Goal: Task Accomplishment & Management: Manage account settings

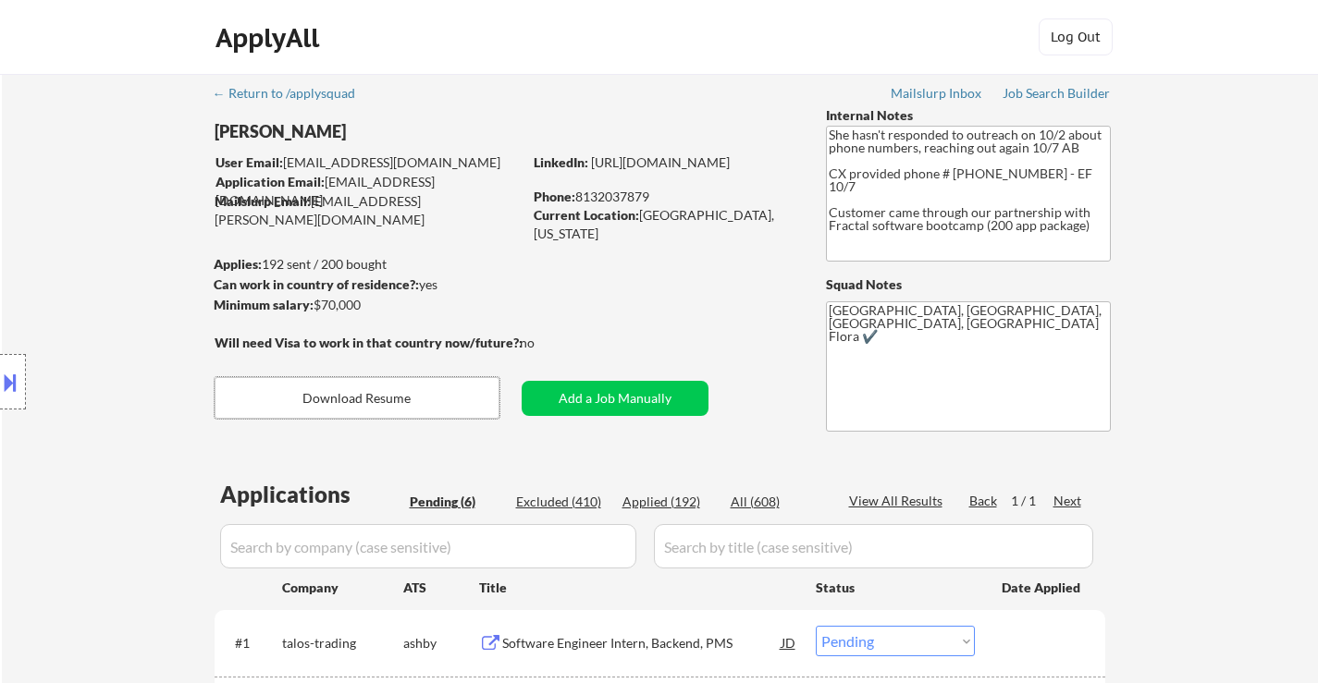
select select ""pending""
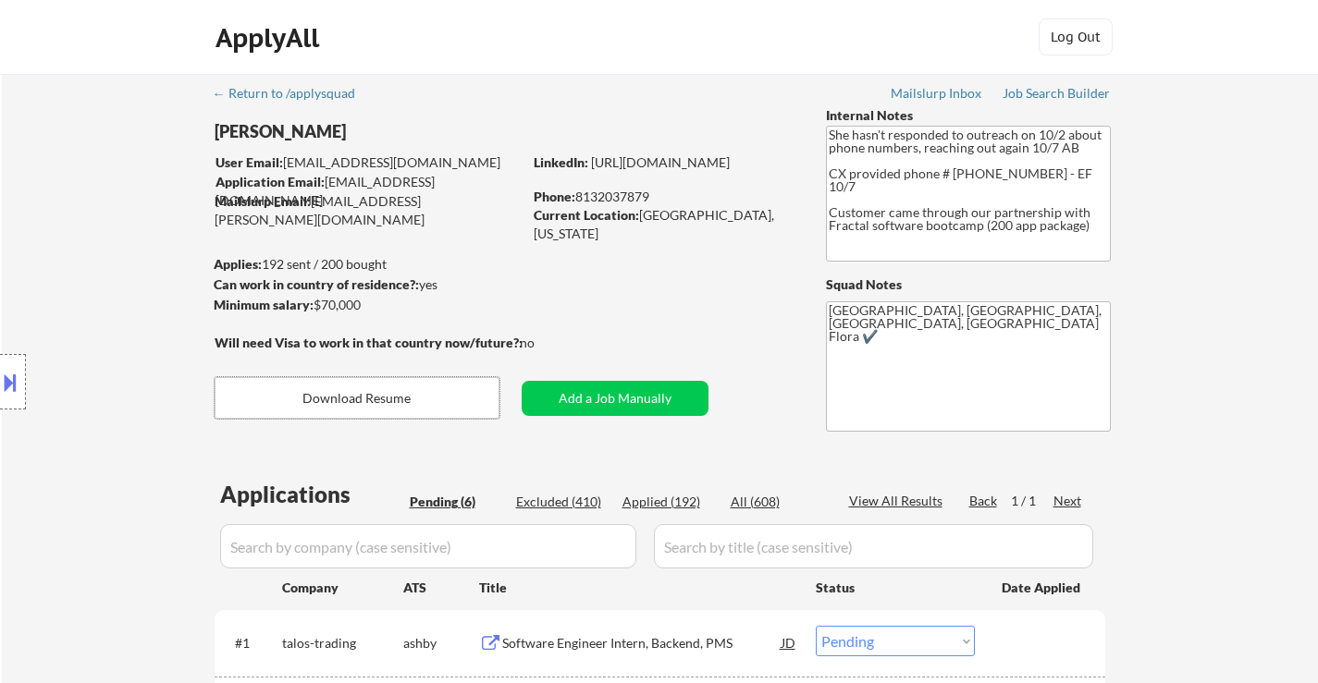
select select ""pending""
click at [15, 381] on button at bounding box center [10, 382] width 20 height 31
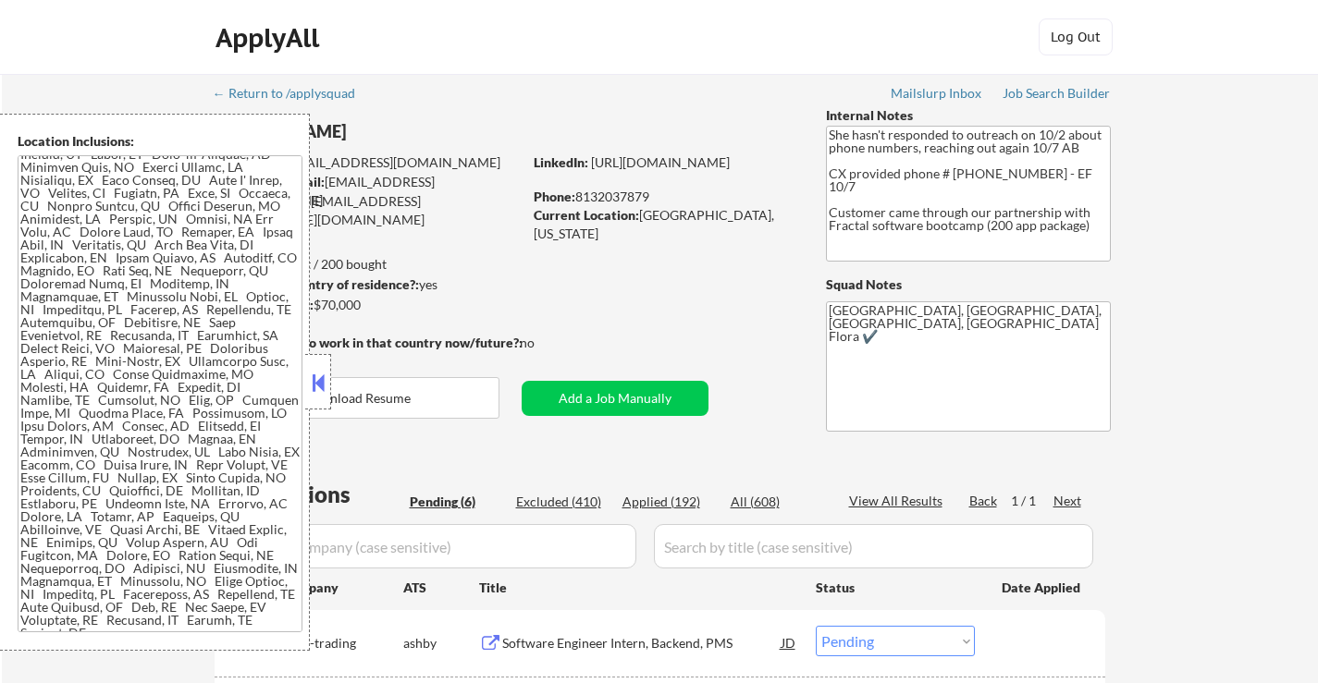
scroll to position [46, 0]
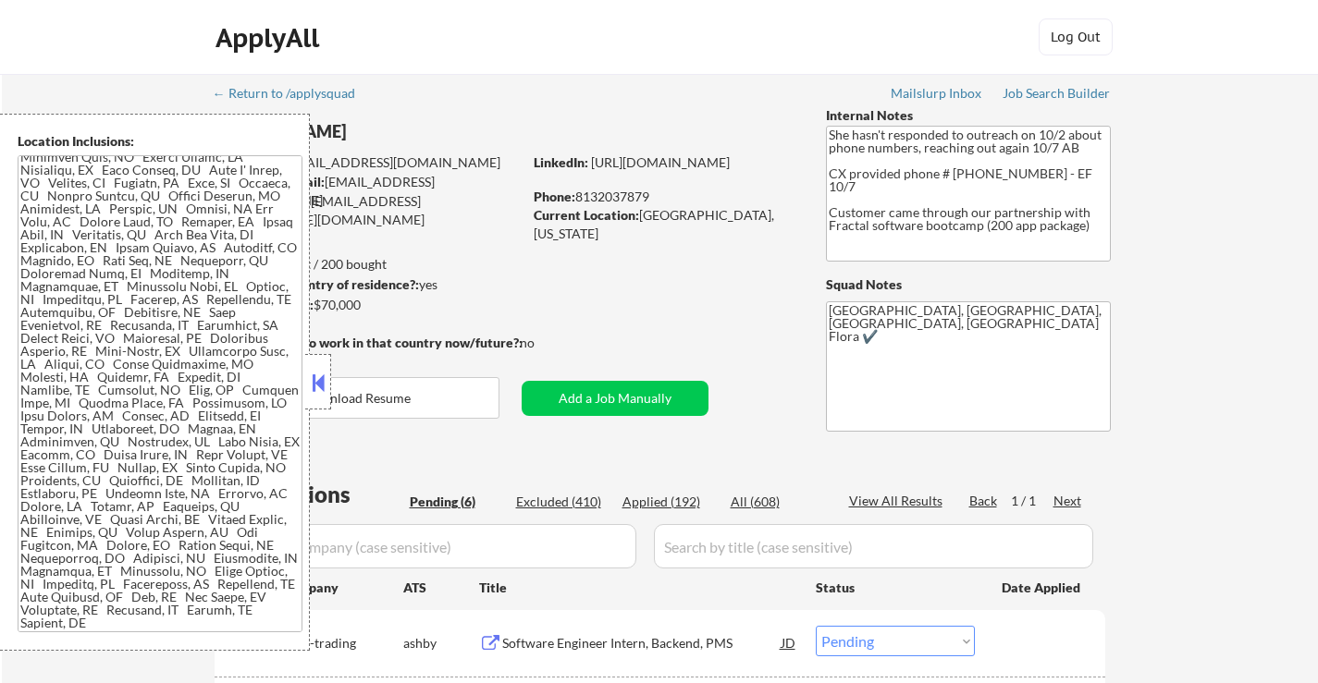
click at [313, 384] on button at bounding box center [318, 383] width 20 height 28
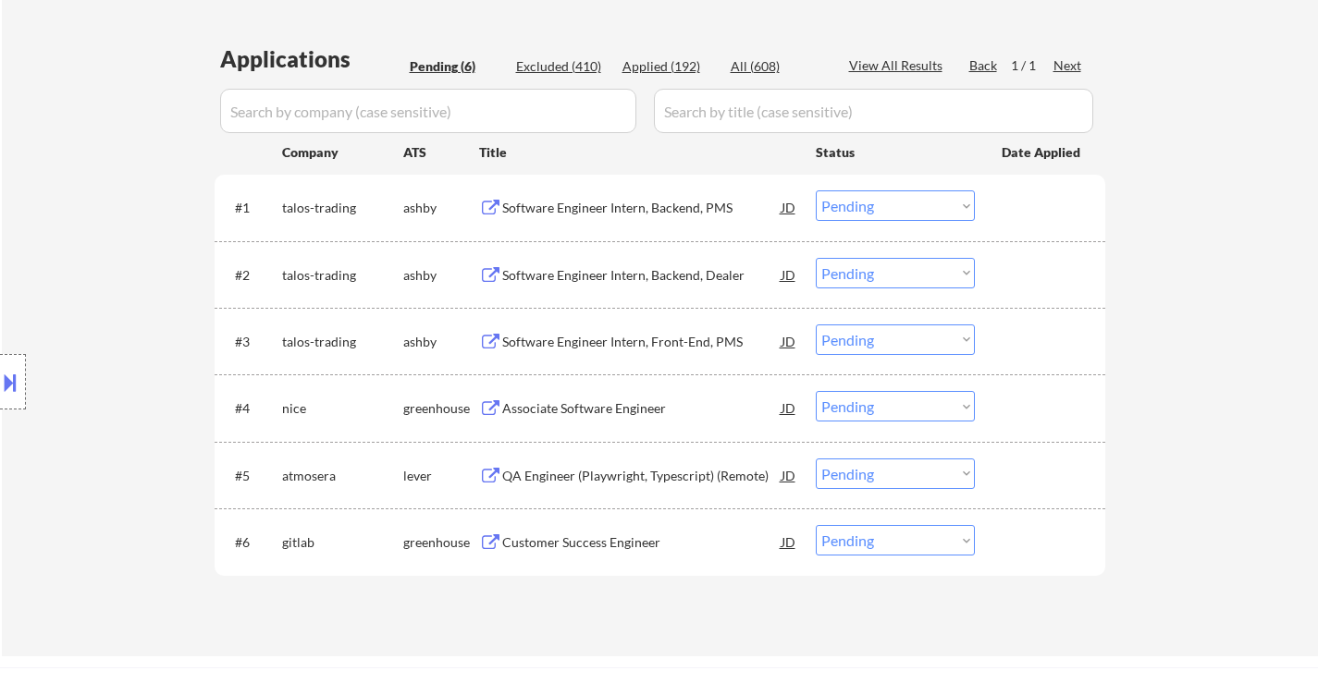
scroll to position [462, 0]
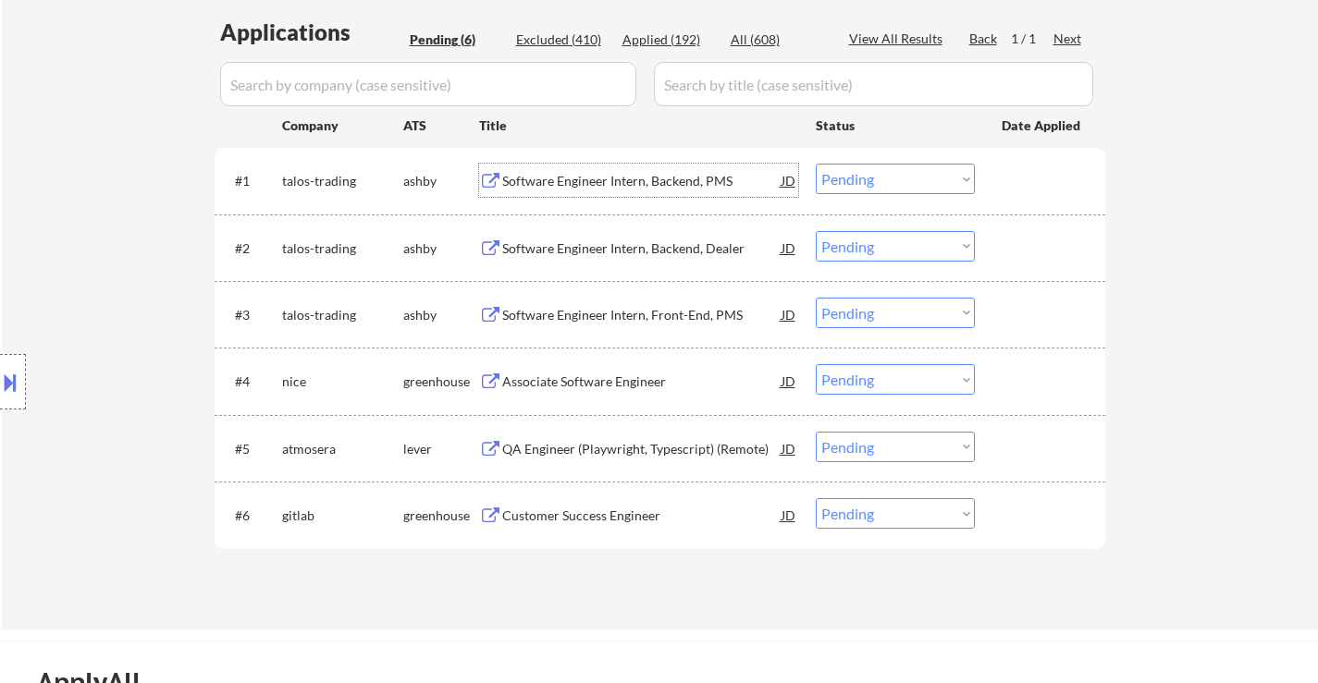
click at [631, 186] on div "Software Engineer Intern, Backend, PMS" at bounding box center [641, 181] width 279 height 18
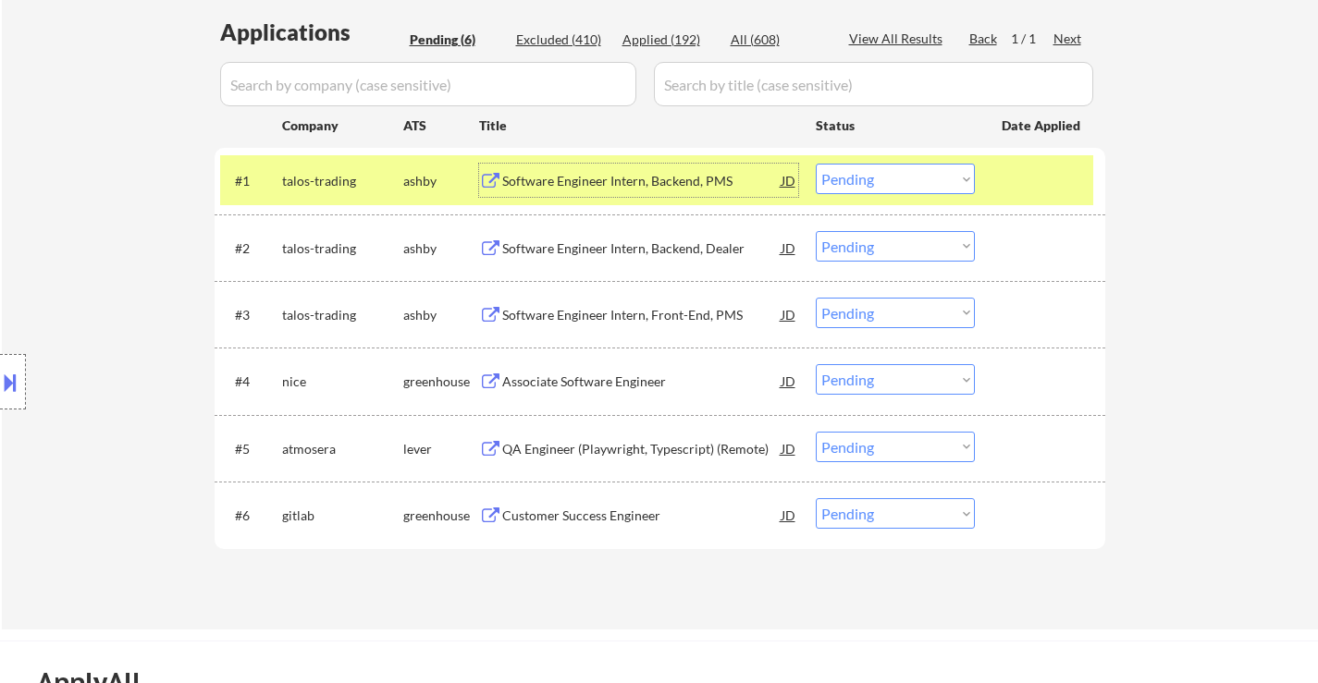
click at [925, 178] on select "Choose an option... Pending Applied Excluded (Questions) Excluded (Expired) Exc…" at bounding box center [894, 179] width 159 height 31
click at [815, 164] on select "Choose an option... Pending Applied Excluded (Questions) Excluded (Expired) Exc…" at bounding box center [894, 179] width 159 height 31
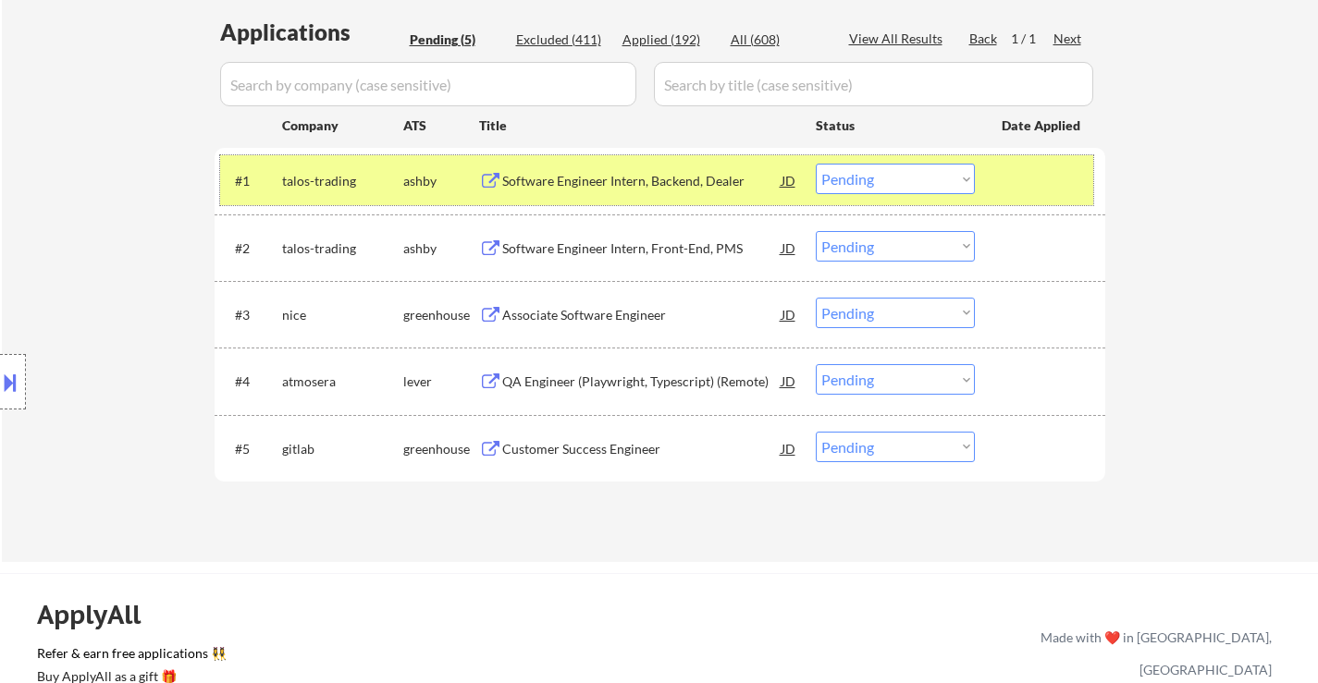
drag, startPoint x: 1013, startPoint y: 184, endPoint x: 885, endPoint y: 184, distance: 128.5
click at [1014, 184] on div at bounding box center [1041, 180] width 81 height 33
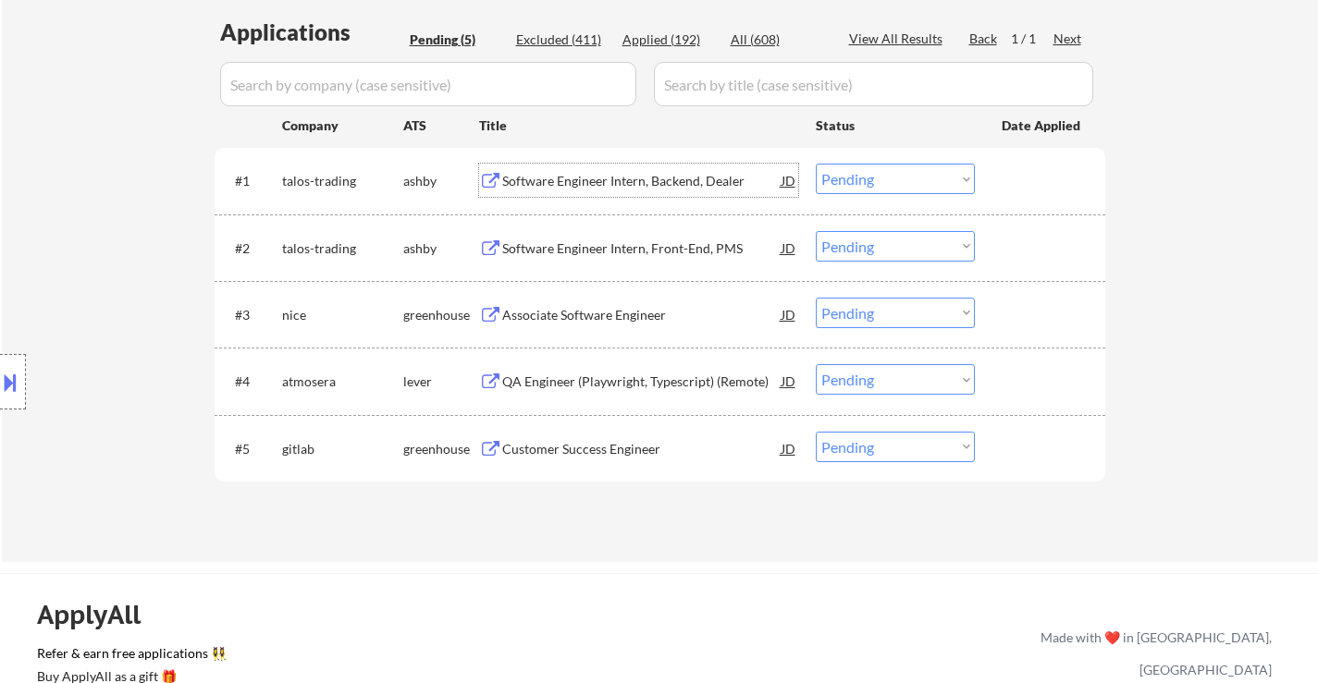
click at [661, 170] on div "Software Engineer Intern, Backend, Dealer" at bounding box center [641, 180] width 279 height 33
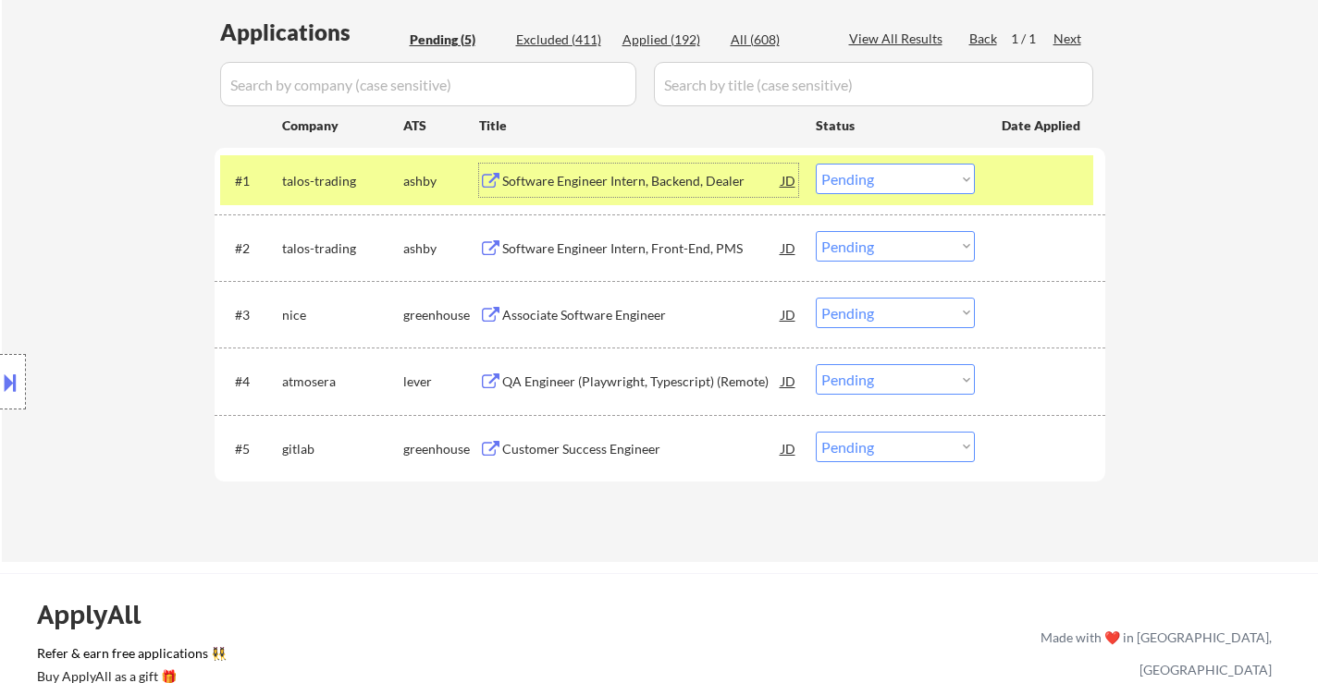
click at [668, 181] on div "Software Engineer Intern, Backend, Dealer" at bounding box center [641, 181] width 279 height 18
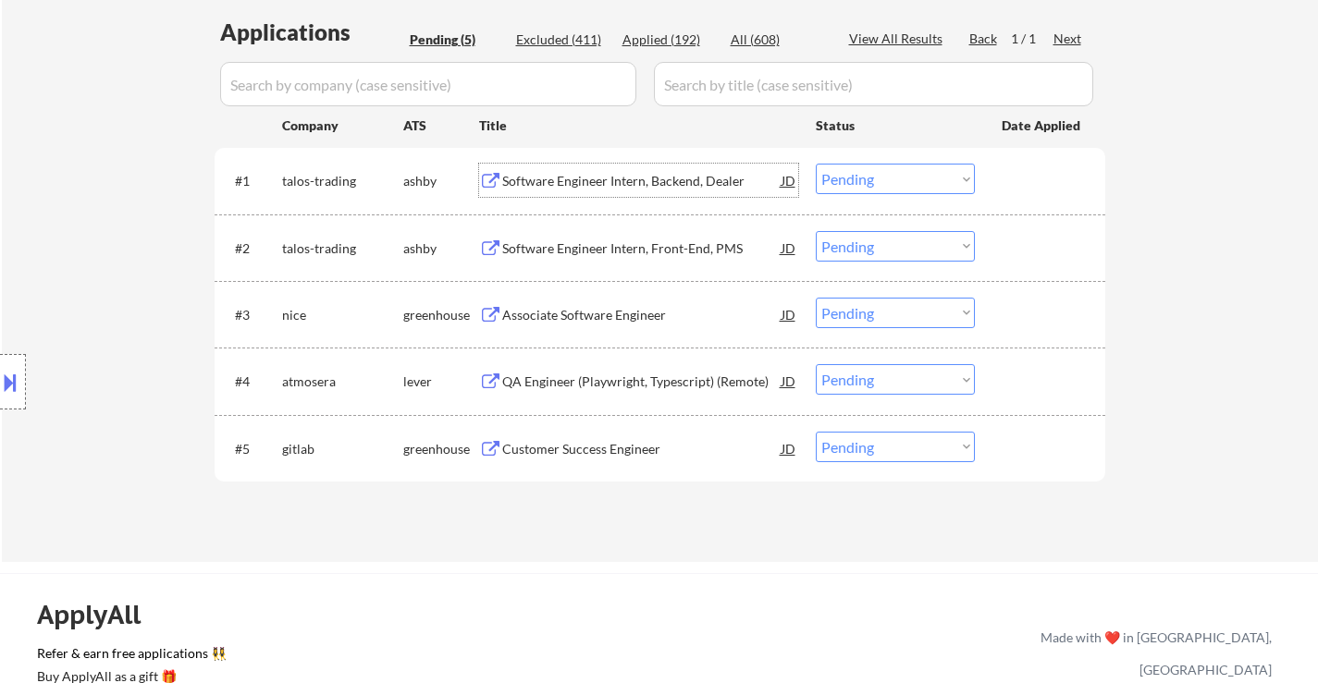
drag, startPoint x: 897, startPoint y: 176, endPoint x: 897, endPoint y: 190, distance: 14.8
click at [897, 176] on select "Choose an option... Pending Applied Excluded (Questions) Excluded (Expired) Exc…" at bounding box center [894, 179] width 159 height 31
click at [815, 164] on select "Choose an option... Pending Applied Excluded (Questions) Excluded (Expired) Exc…" at bounding box center [894, 179] width 159 height 31
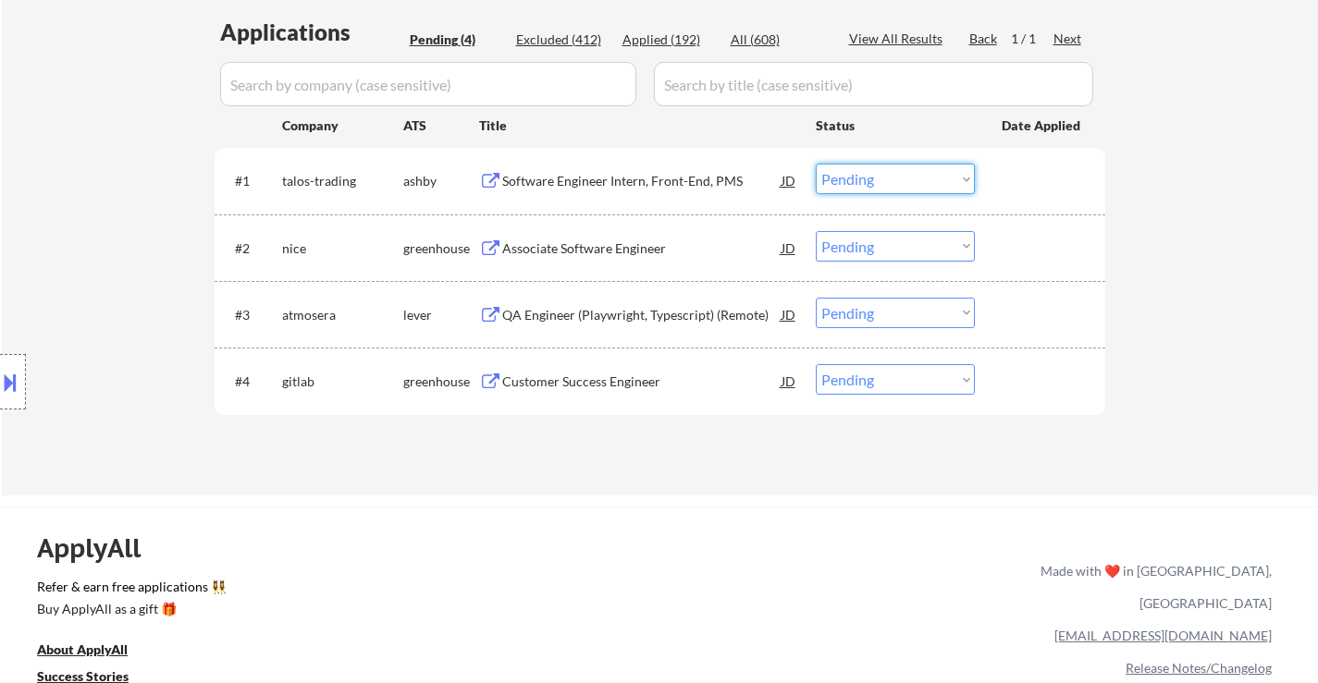
click at [865, 177] on select "Choose an option... Pending Applied Excluded (Questions) Excluded (Expired) Exc…" at bounding box center [894, 179] width 159 height 31
click at [815, 164] on select "Choose an option... Pending Applied Excluded (Questions) Excluded (Expired) Exc…" at bounding box center [894, 179] width 159 height 31
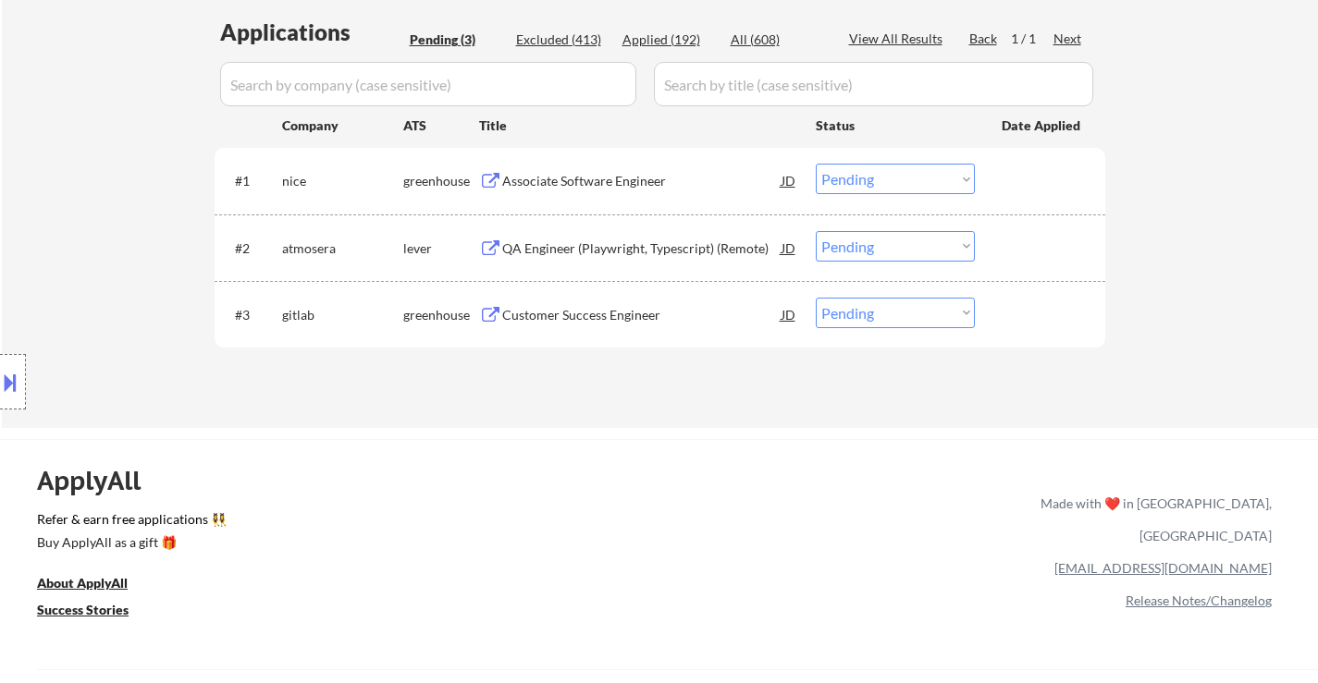
click at [602, 181] on div "Associate Software Engineer" at bounding box center [641, 181] width 279 height 18
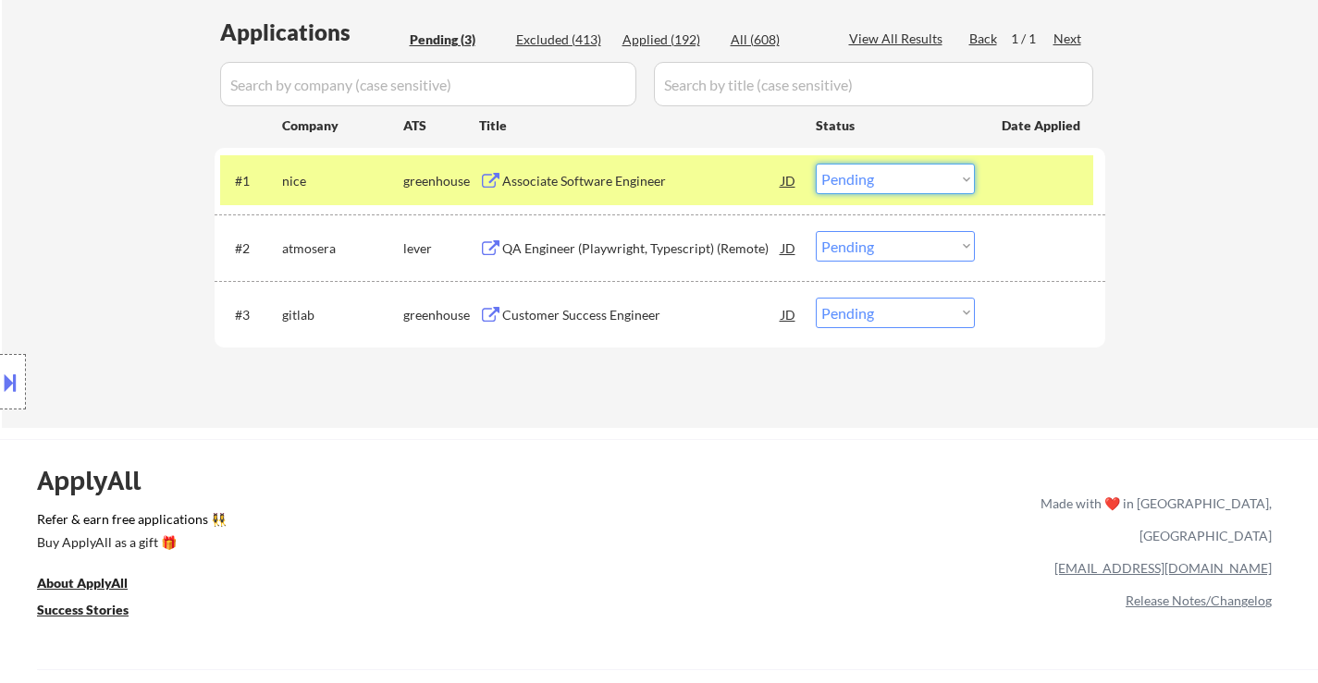
click at [971, 176] on select "Choose an option... Pending Applied Excluded (Questions) Excluded (Expired) Exc…" at bounding box center [894, 179] width 159 height 31
click at [815, 164] on select "Choose an option... Pending Applied Excluded (Questions) Excluded (Expired) Exc…" at bounding box center [894, 179] width 159 height 31
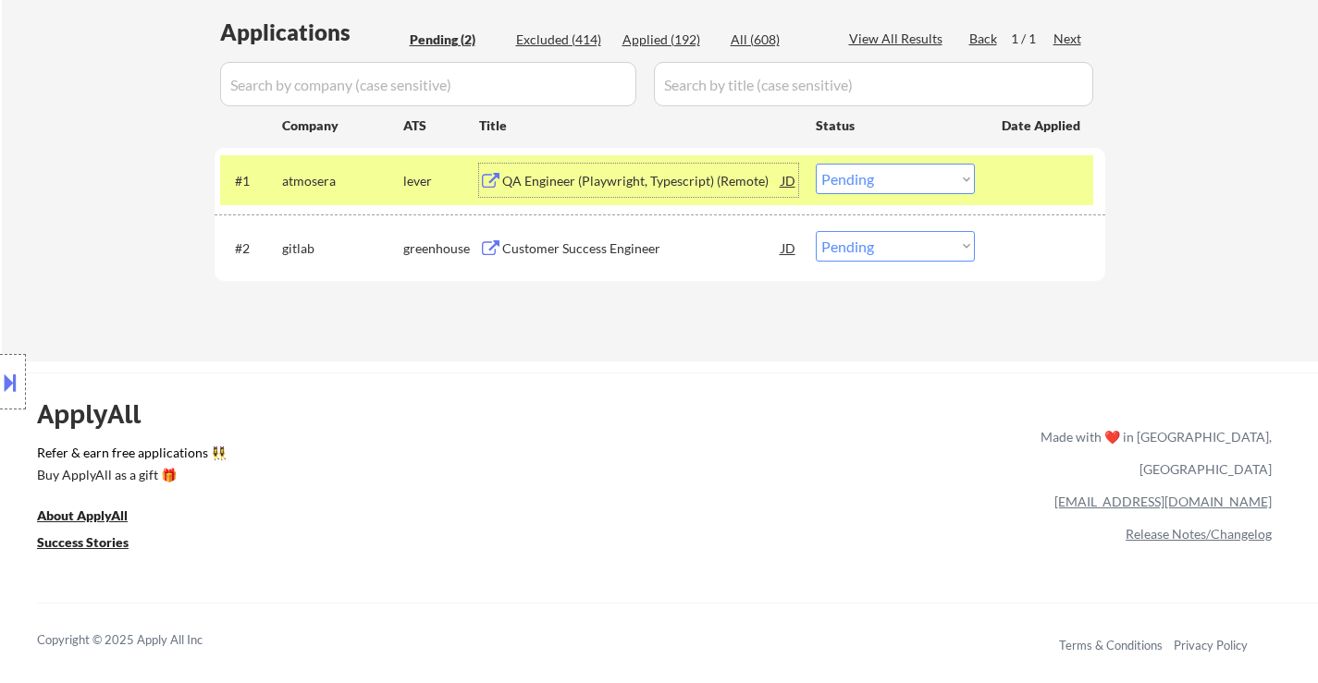
click at [658, 190] on div "QA Engineer (Playwright, Typescript) (Remote)" at bounding box center [641, 180] width 279 height 33
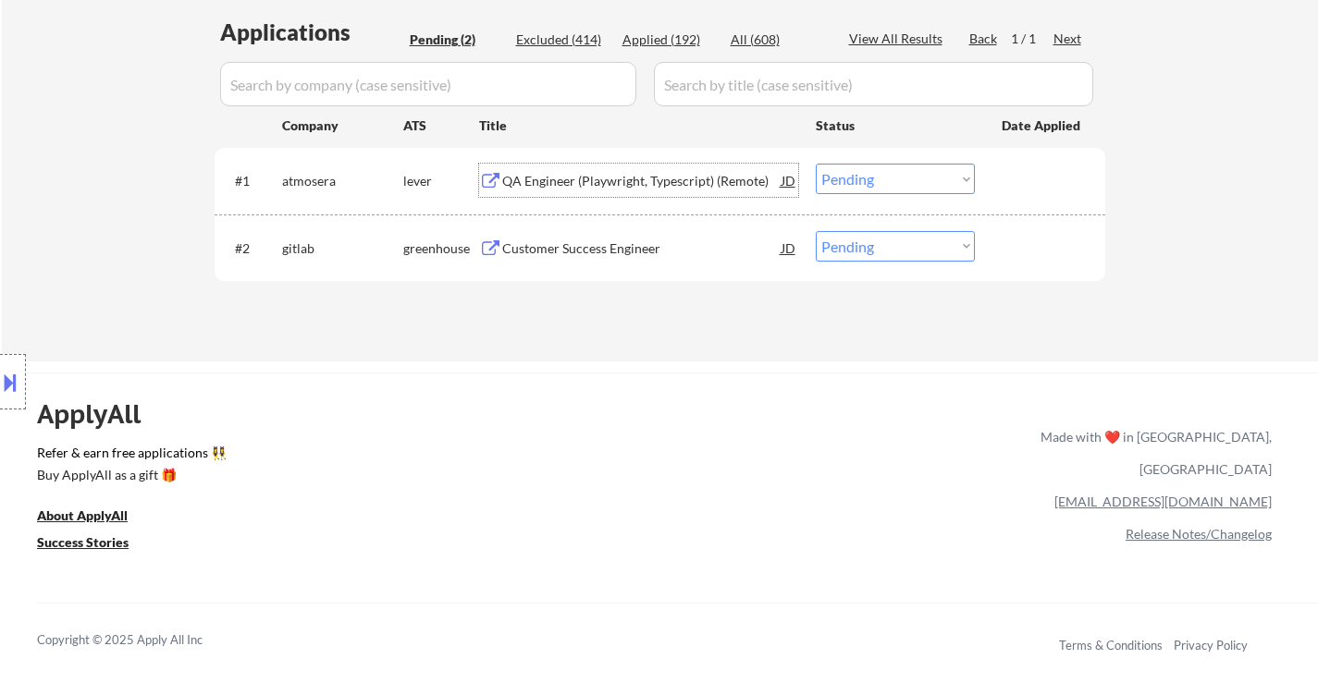
click at [887, 178] on select "Choose an option... Pending Applied Excluded (Questions) Excluded (Expired) Exc…" at bounding box center [894, 179] width 159 height 31
click at [815, 164] on select "Choose an option... Pending Applied Excluded (Questions) Excluded (Expired) Exc…" at bounding box center [894, 179] width 159 height 31
click at [625, 242] on div "Customer Success Engineer" at bounding box center [641, 248] width 279 height 18
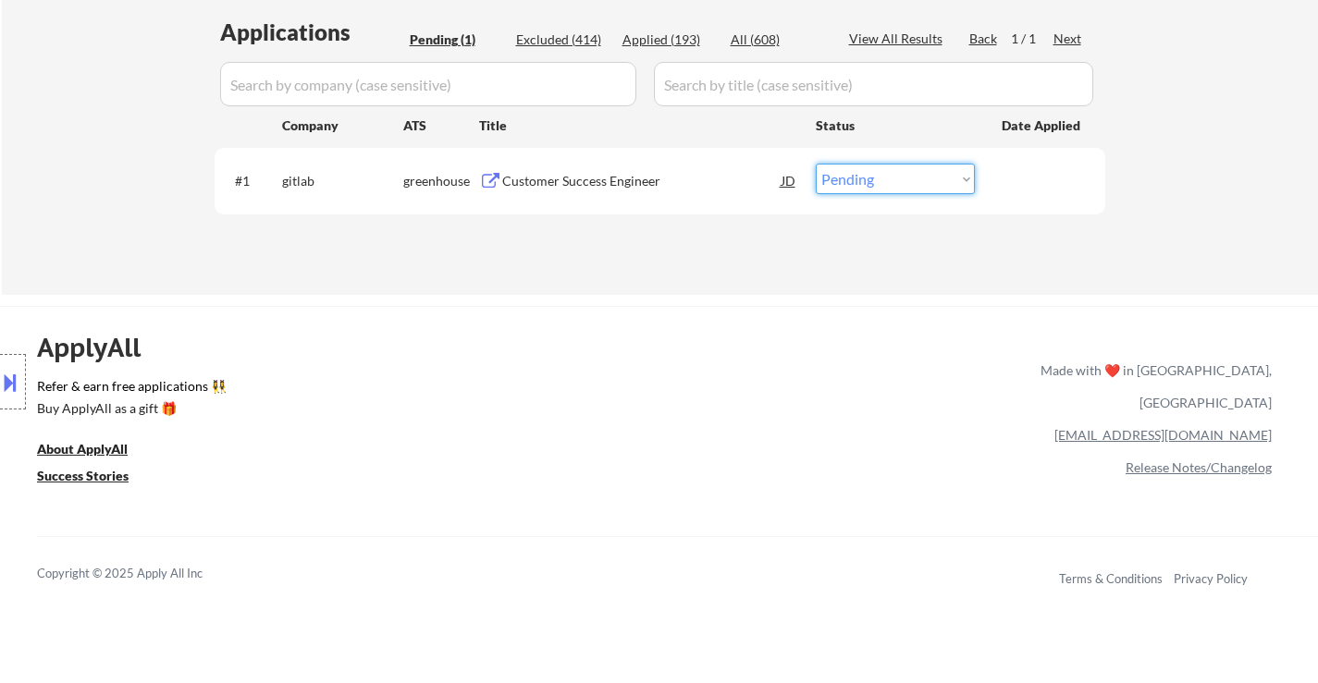
click at [848, 179] on select "Choose an option... Pending Applied Excluded (Questions) Excluded (Expired) Exc…" at bounding box center [894, 179] width 159 height 31
select select ""excluded__bad_match_""
click at [815, 164] on select "Choose an option... Pending Applied Excluded (Questions) Excluded (Expired) Exc…" at bounding box center [894, 179] width 159 height 31
